Goal: Task Accomplishment & Management: Use online tool/utility

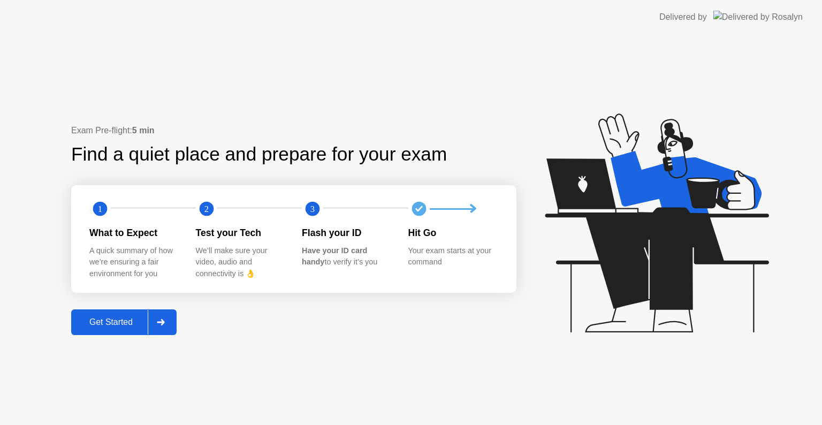
click at [124, 320] on div "Get Started" at bounding box center [110, 322] width 73 height 10
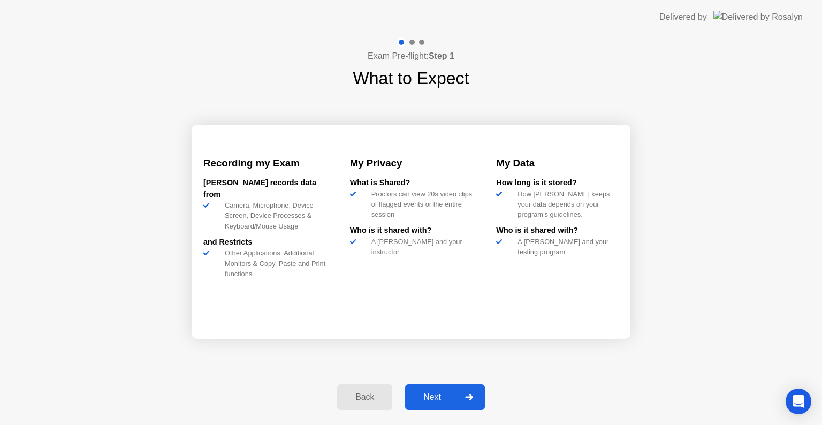
click at [436, 392] on div "Next" at bounding box center [432, 397] width 48 height 10
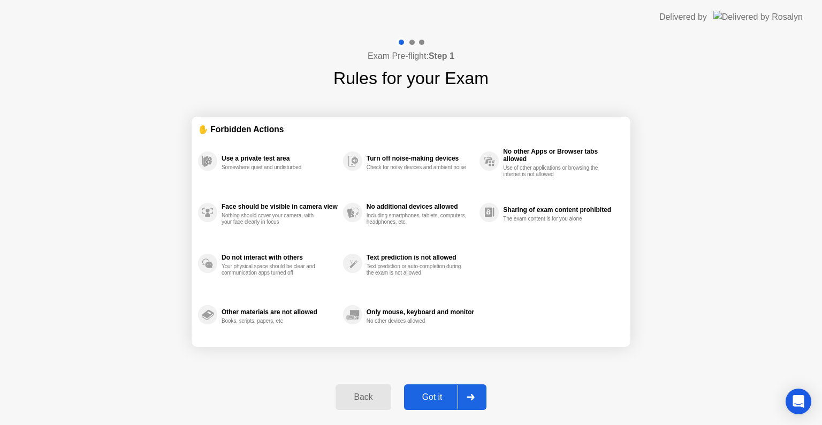
click at [436, 394] on div "Got it" at bounding box center [432, 397] width 50 height 10
select select "**********"
select select "*******"
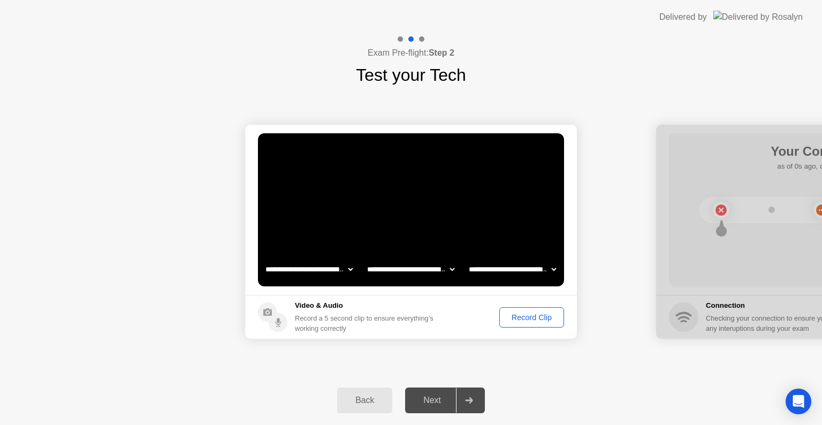
click at [535, 314] on div "Record Clip" at bounding box center [531, 317] width 57 height 9
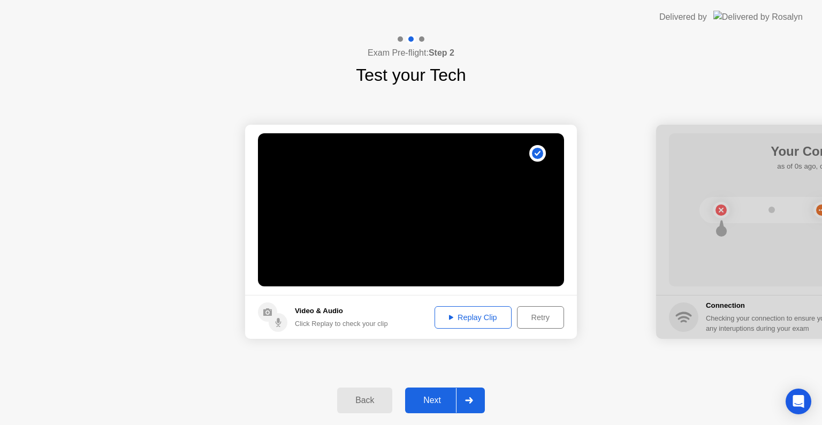
click at [428, 399] on div "Next" at bounding box center [432, 401] width 48 height 10
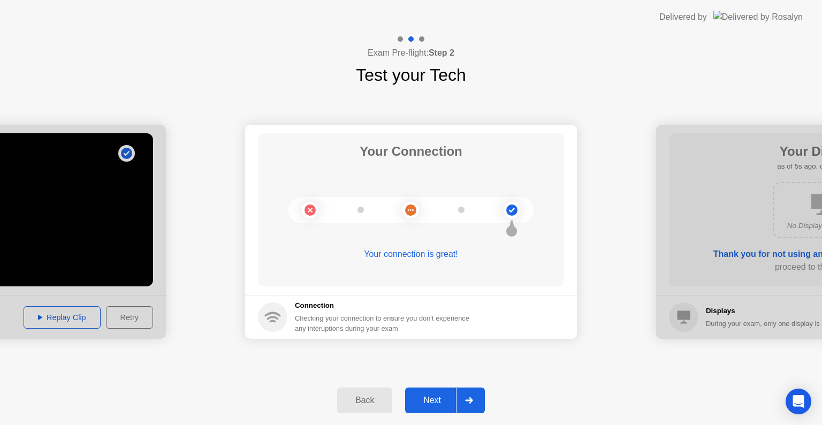
click at [437, 396] on div "Next" at bounding box center [432, 401] width 48 height 10
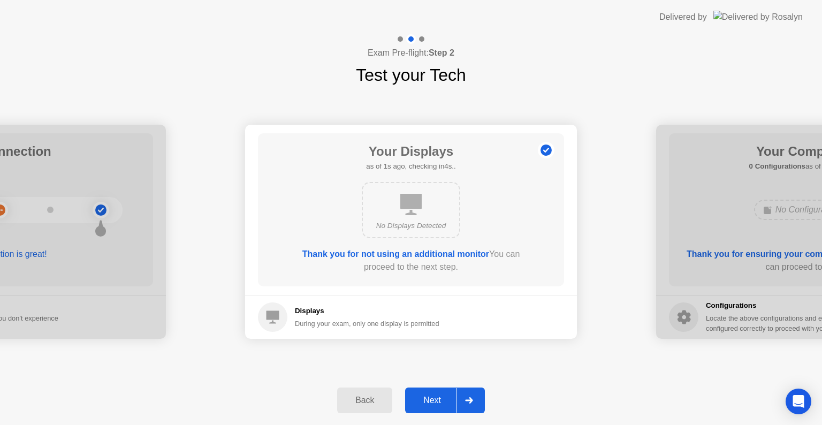
click at [436, 396] on div "Next" at bounding box center [432, 401] width 48 height 10
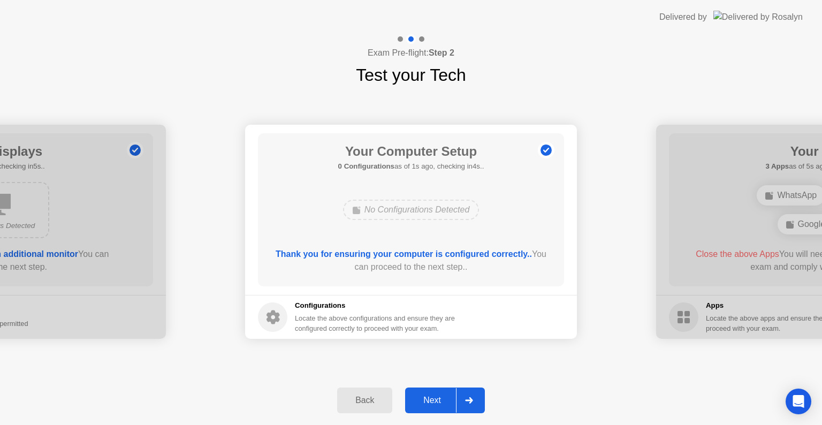
click at [436, 396] on div "Next" at bounding box center [432, 401] width 48 height 10
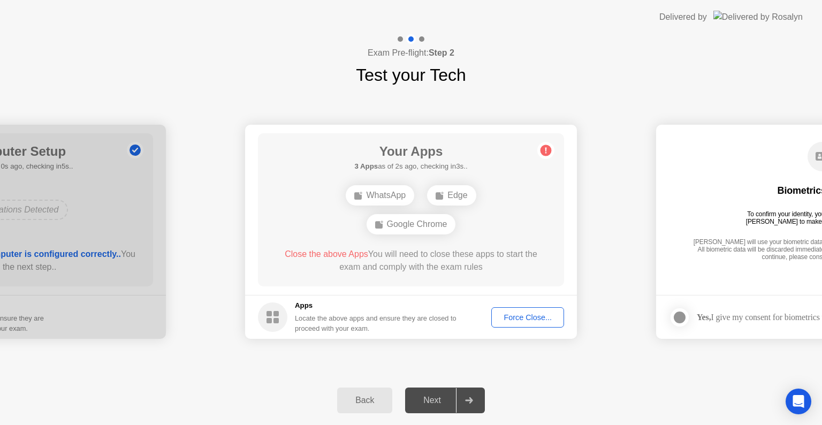
click at [517, 317] on div "Force Close..." at bounding box center [527, 317] width 65 height 9
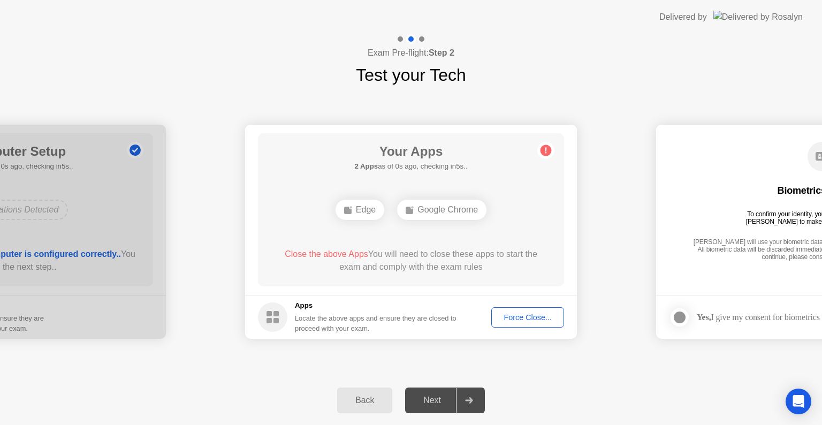
click at [516, 316] on div "Force Close..." at bounding box center [527, 317] width 65 height 9
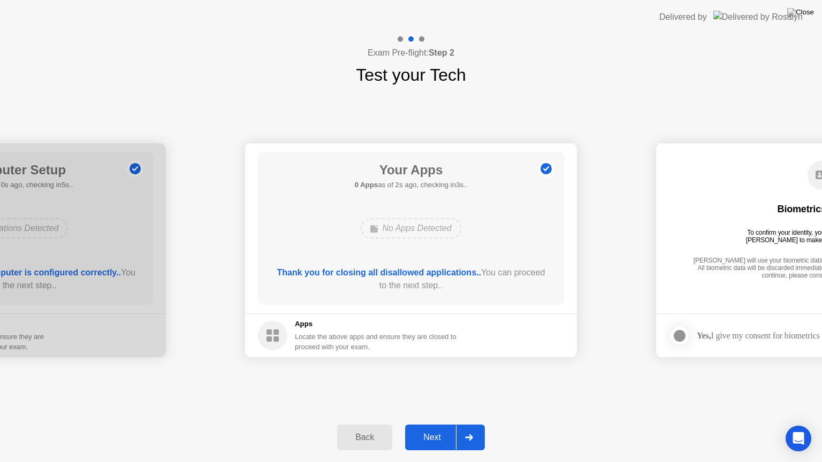
click at [439, 424] on div "Next" at bounding box center [432, 438] width 48 height 10
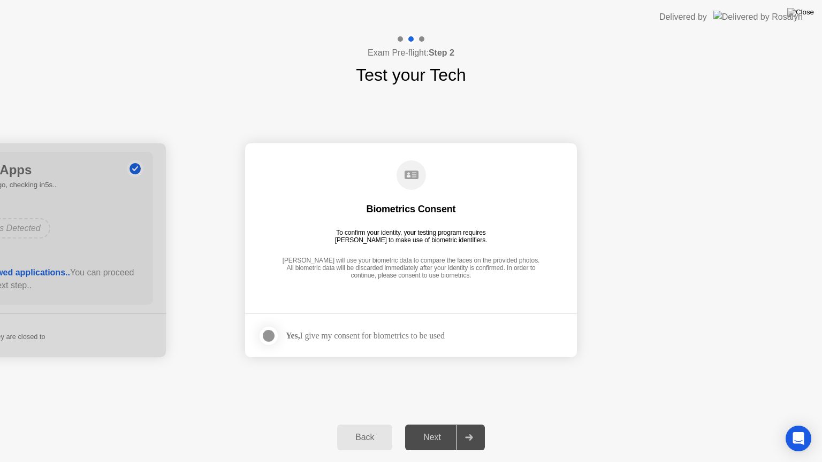
click at [267, 333] on div at bounding box center [268, 336] width 13 height 13
click at [439, 424] on div "Next" at bounding box center [432, 438] width 48 height 10
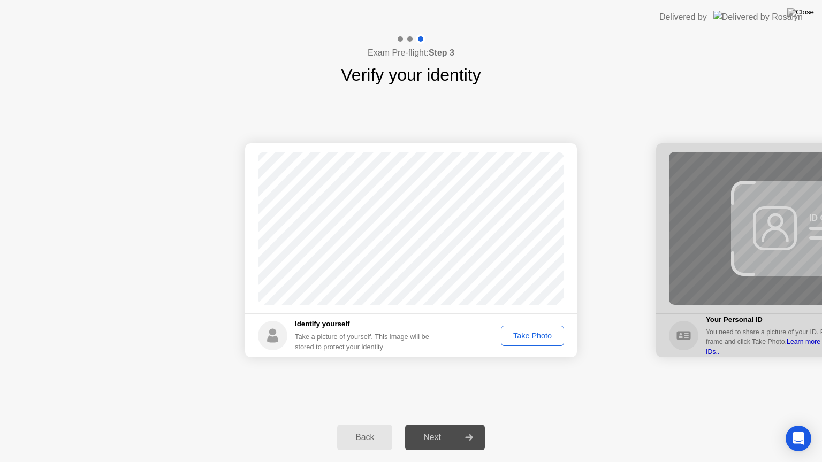
click at [523, 343] on button "Take Photo" at bounding box center [532, 336] width 63 height 20
click at [438, 424] on div "Next" at bounding box center [432, 438] width 48 height 10
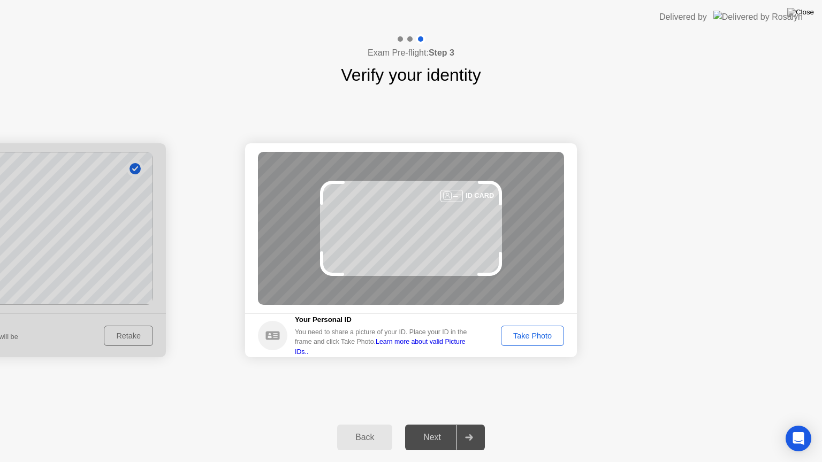
click at [525, 338] on div "Take Photo" at bounding box center [533, 336] width 56 height 9
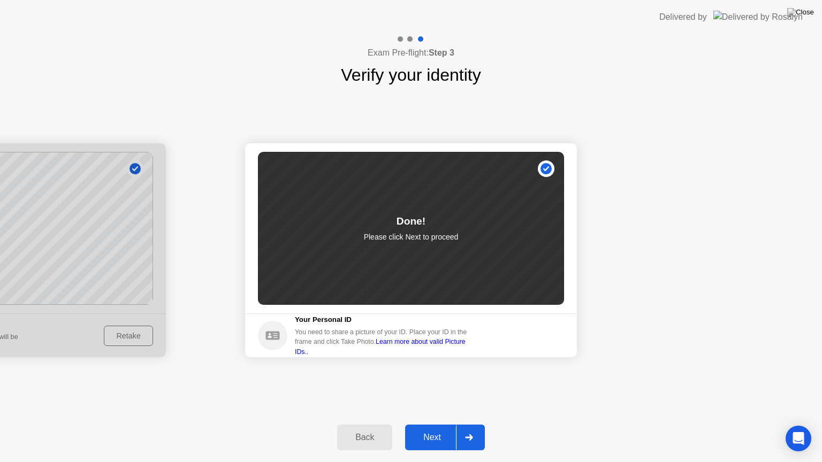
click at [429, 424] on div "Next" at bounding box center [432, 438] width 48 height 10
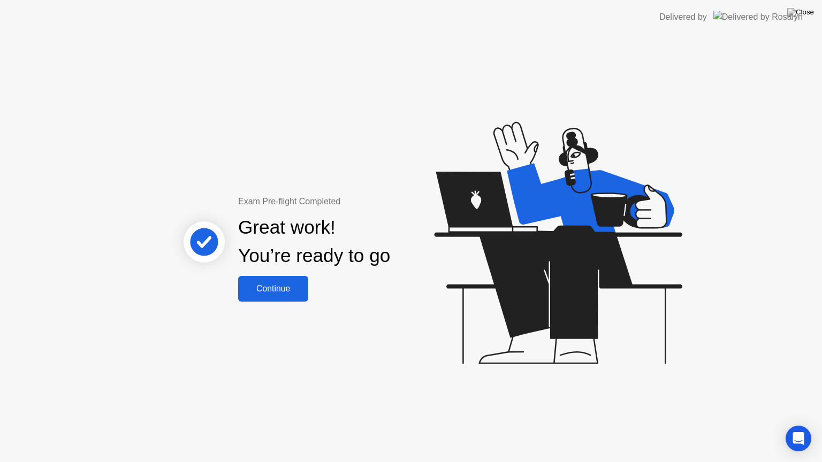
click at [295, 285] on div "Continue" at bounding box center [273, 289] width 64 height 10
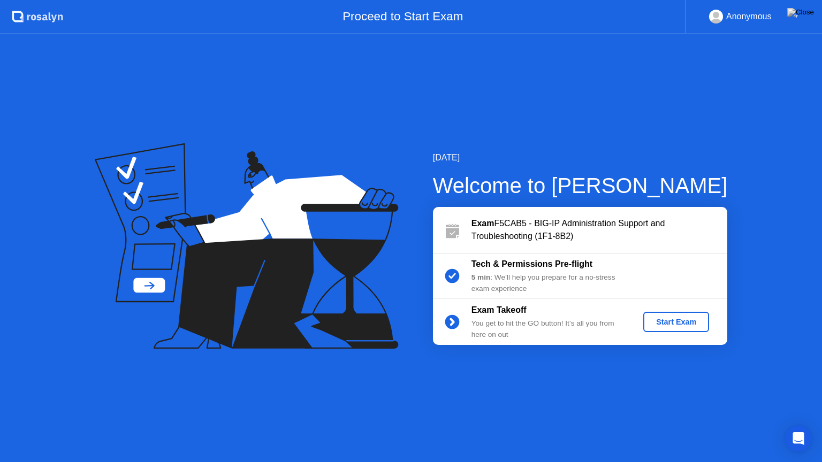
click at [671, 318] on div "Start Exam" at bounding box center [676, 322] width 57 height 9
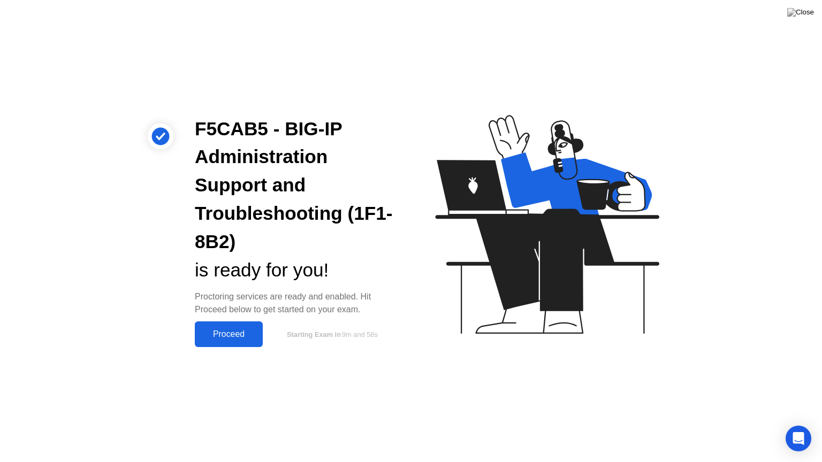
click at [232, 336] on div "Proceed" at bounding box center [229, 335] width 62 height 10
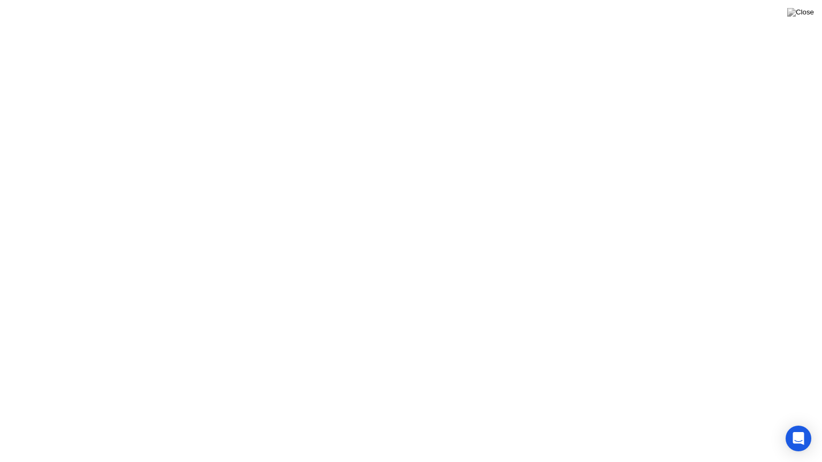
click div "Got it!"
click div "End Proctoring Session"
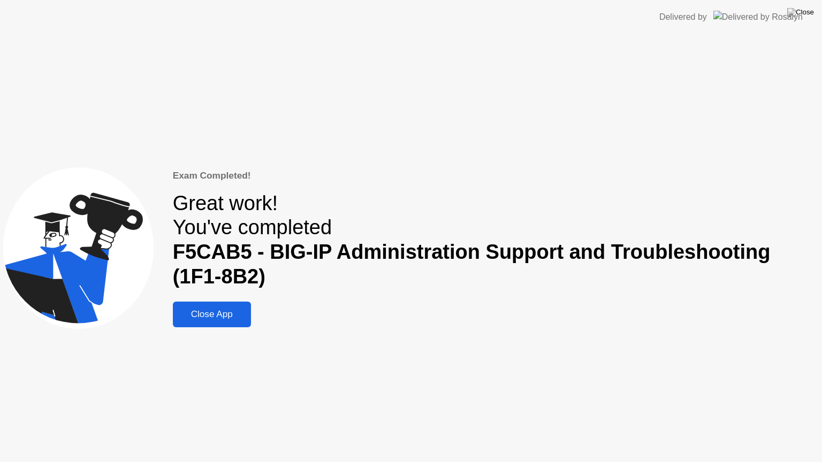
click at [210, 314] on div "Close App" at bounding box center [212, 314] width 72 height 11
